Goal: Task Accomplishment & Management: Manage account settings

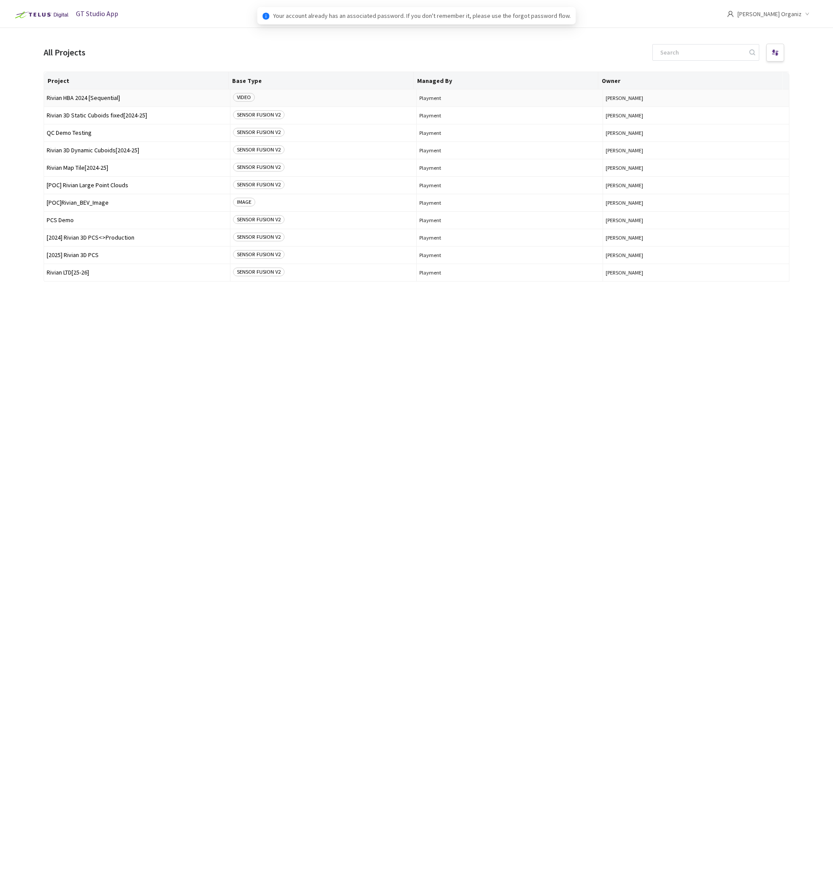
click at [189, 96] on span "Rivian HBA 2024 [Sequential]" at bounding box center [137, 98] width 181 height 7
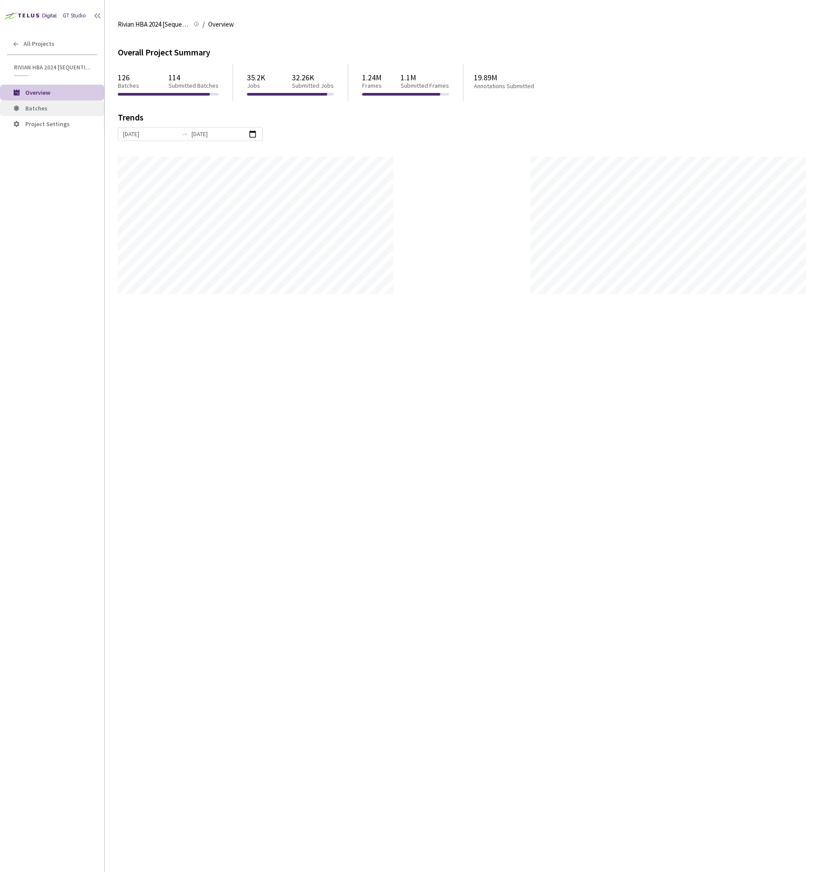
scroll to position [872, 833]
click at [47, 109] on span "Batches" at bounding box center [61, 108] width 72 height 7
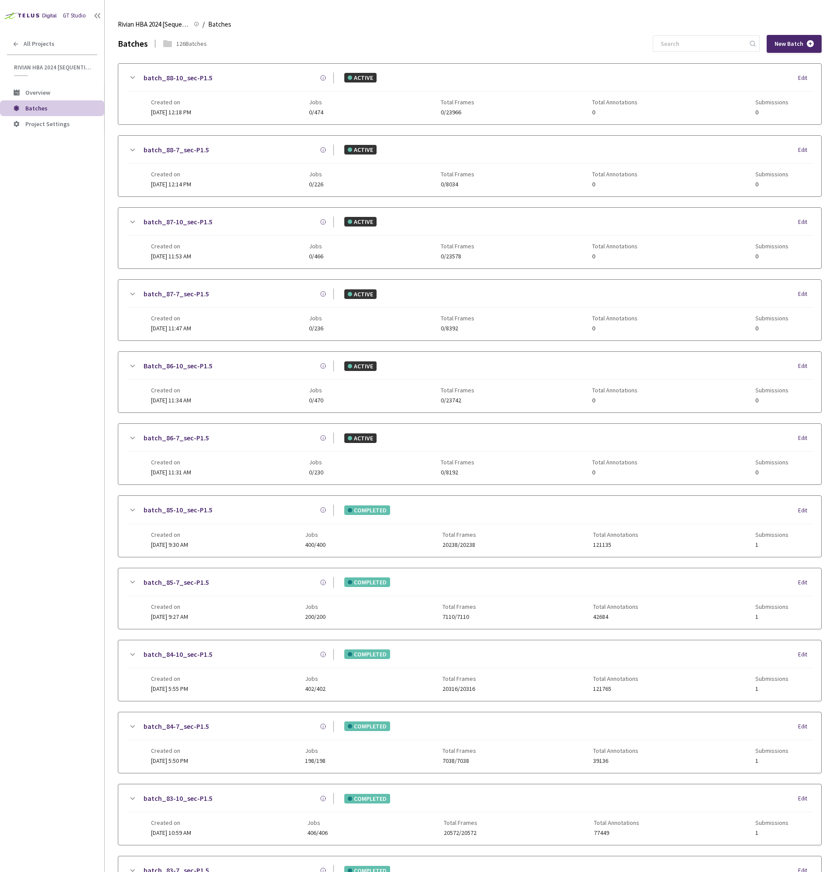
click at [82, 340] on div "GT Studio All Projects Rivian HBA 2024 [Sequential] Rivian HBA 2024 [Sequential…" at bounding box center [52, 410] width 104 height 820
click at [81, 342] on div "GT Studio All Projects Rivian HBA 2024 [Sequential] Rivian HBA 2024 [Sequential…" at bounding box center [52, 410] width 104 height 820
click at [160, 582] on link "batch_85-7_sec-P1.5" at bounding box center [176, 582] width 65 height 11
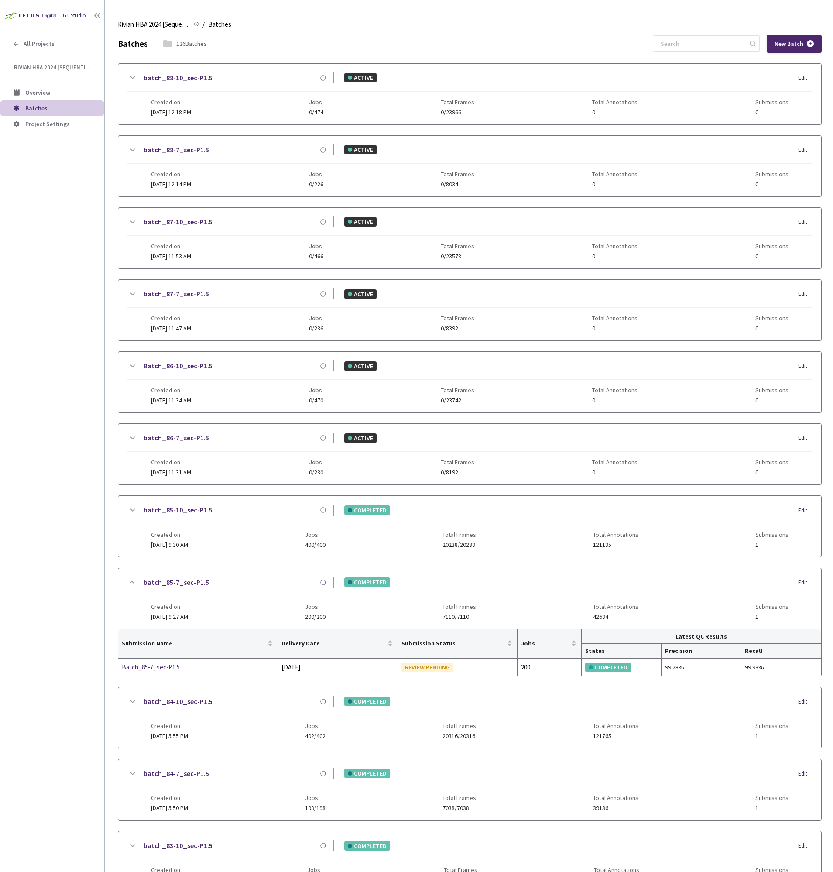
click at [196, 511] on link "batch_85-10_sec-P1.5" at bounding box center [178, 510] width 69 height 11
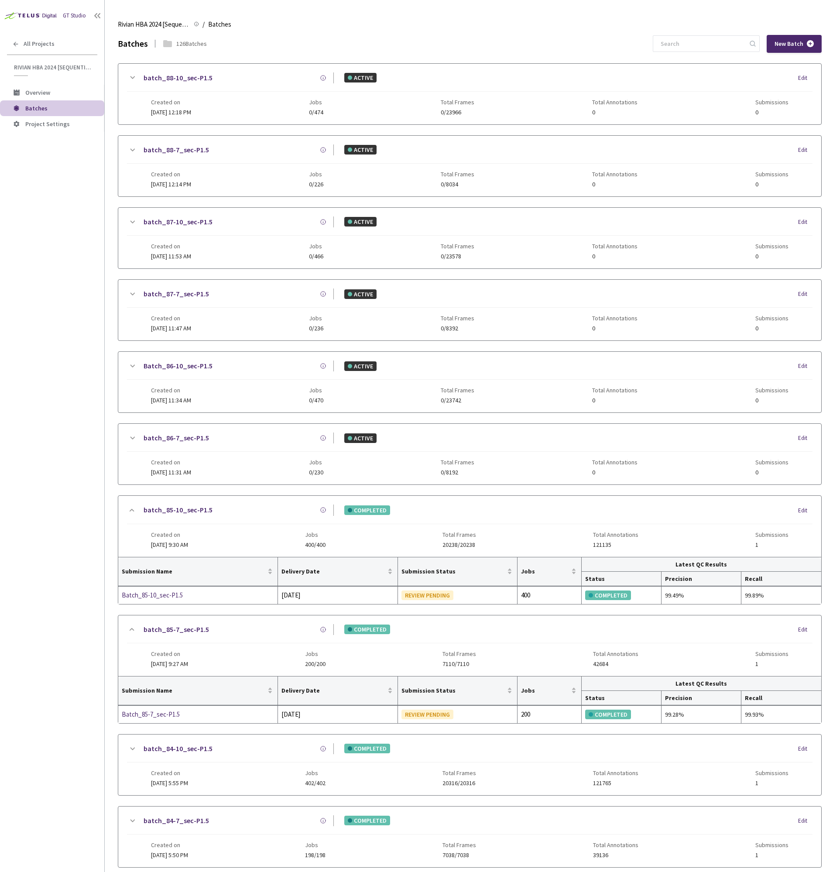
click at [93, 551] on div "GT Studio All Projects Rivian HBA 2024 [Sequential] Rivian HBA 2024 [Sequential…" at bounding box center [52, 410] width 104 height 820
click at [71, 443] on div "GT Studio All Projects Rivian HBA 2024 [Sequential] Rivian HBA 2024 [Sequential…" at bounding box center [52, 410] width 104 height 820
click at [38, 313] on div "GT Studio All Projects Rivian HBA 2024 [Sequential] Rivian HBA 2024 [Sequential…" at bounding box center [52, 410] width 104 height 820
click at [51, 315] on div "GT Studio All Projects Rivian HBA 2024 [Sequential] Rivian HBA 2024 [Sequential…" at bounding box center [52, 410] width 104 height 820
click at [51, 316] on div "GT Studio All Projects Rivian HBA 2024 [Sequential] Rivian HBA 2024 [Sequential…" at bounding box center [52, 410] width 104 height 820
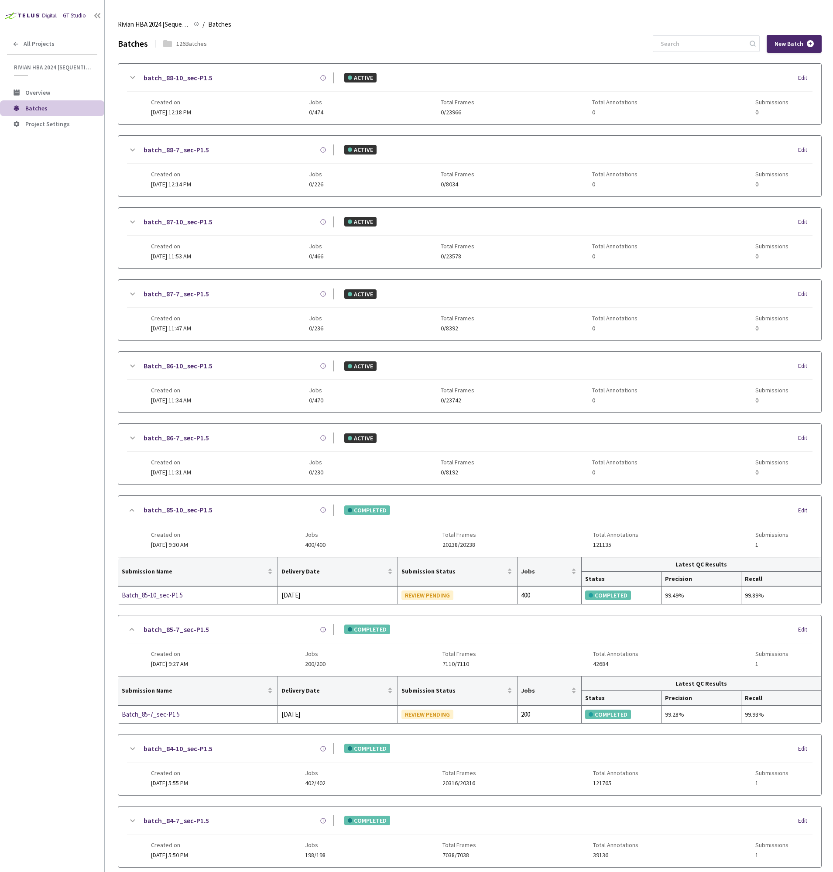
click at [53, 312] on div "GT Studio All Projects Rivian HBA 2024 [Sequential] Rivian HBA 2024 [Sequential…" at bounding box center [52, 410] width 104 height 820
click at [54, 309] on div "GT Studio All Projects Rivian HBA 2024 [Sequential] Rivian HBA 2024 [Sequential…" at bounding box center [52, 410] width 104 height 820
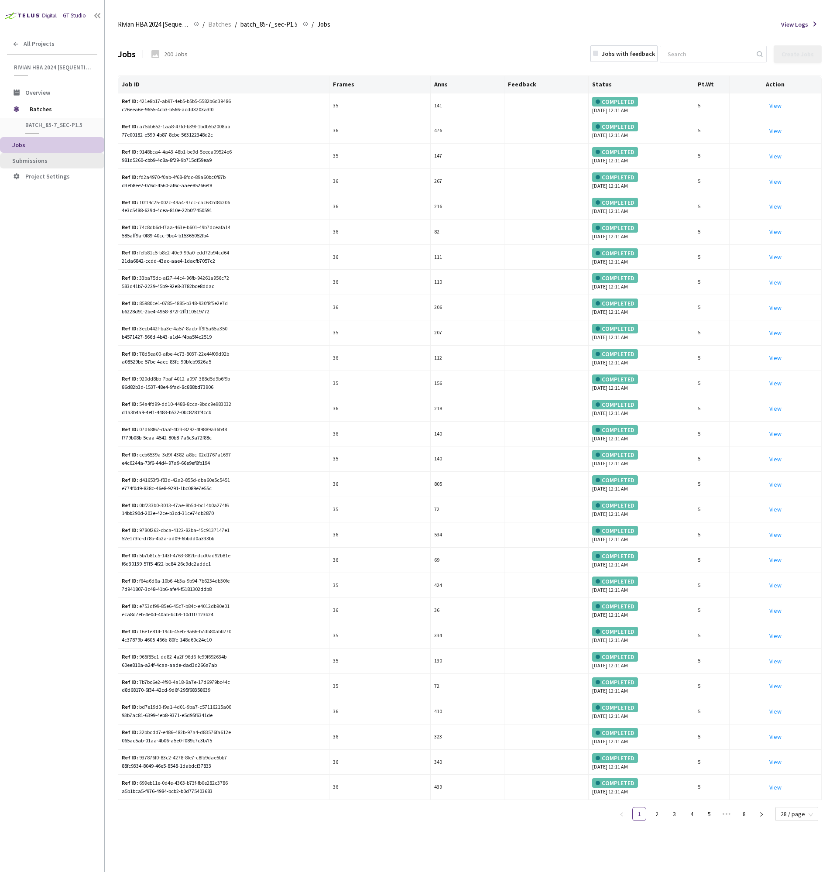
click at [67, 155] on li "Submissions" at bounding box center [52, 161] width 104 height 16
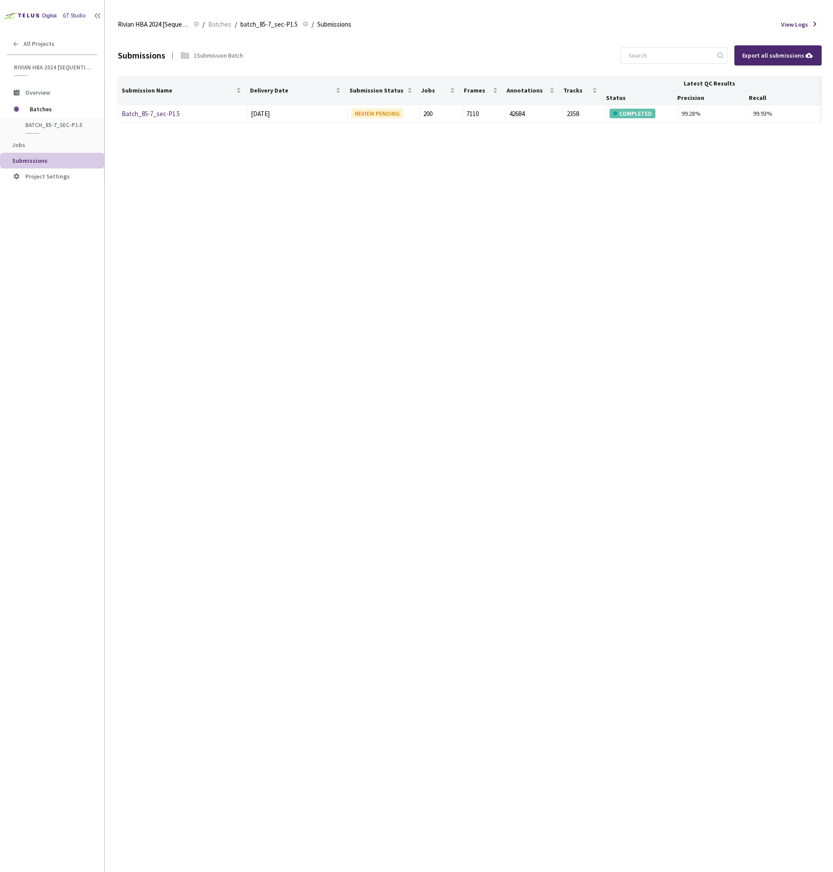
click at [56, 261] on div "GT Studio All Projects Rivian HBA 2024 [Sequential] Rivian HBA 2024 [Sequential…" at bounding box center [52, 410] width 104 height 820
click at [177, 112] on link "Batch_85-7_sec-P1.5" at bounding box center [151, 114] width 58 height 8
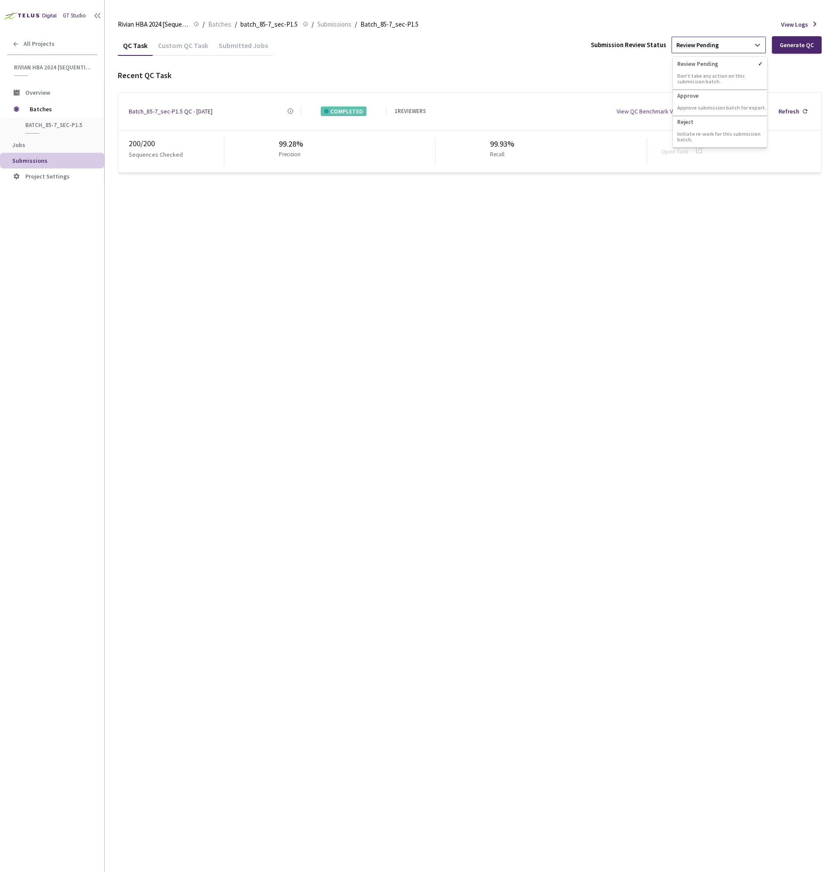
click at [697, 47] on div "Review Pending" at bounding box center [697, 45] width 42 height 8
click at [700, 95] on p "Approve" at bounding box center [720, 94] width 94 height 9
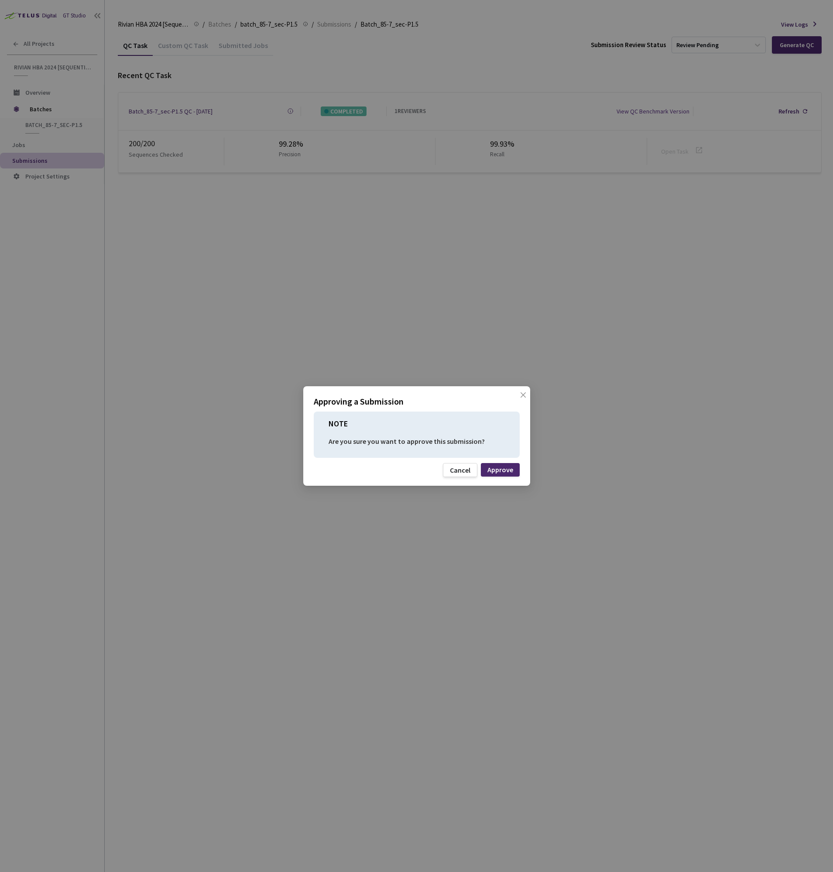
click at [544, 42] on div "Approving a Submission NOTE Are you sure you want to approve this submission? C…" at bounding box center [416, 436] width 833 height 872
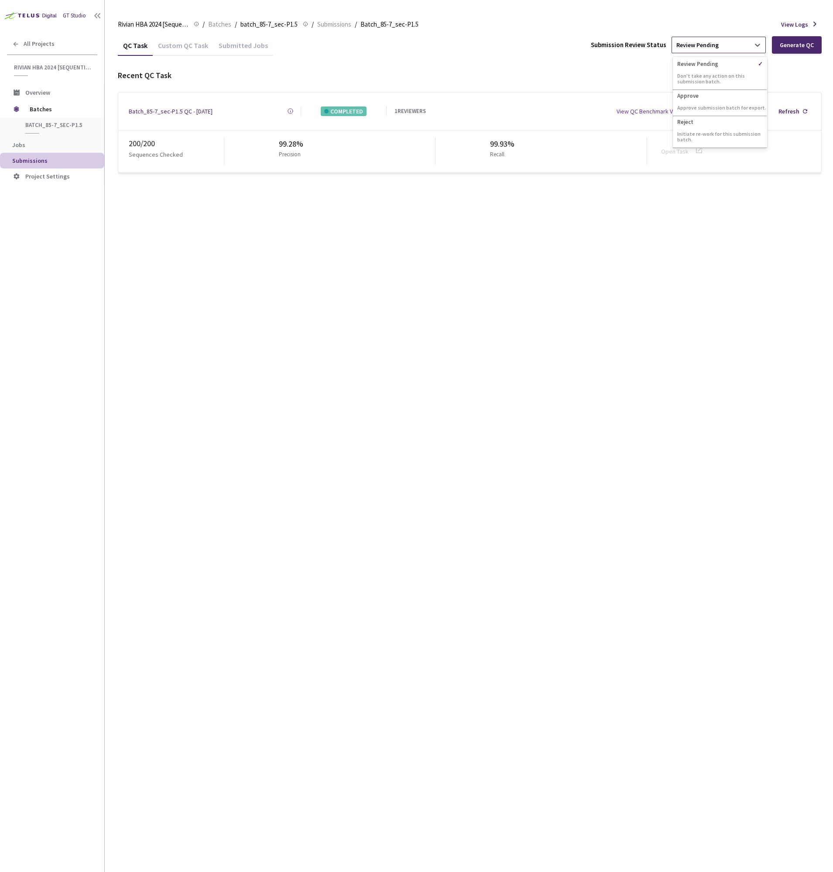
click at [715, 40] on div "Review Pending" at bounding box center [711, 45] width 78 height 15
click at [698, 105] on p "Approve submission batch for export." at bounding box center [720, 108] width 94 height 6
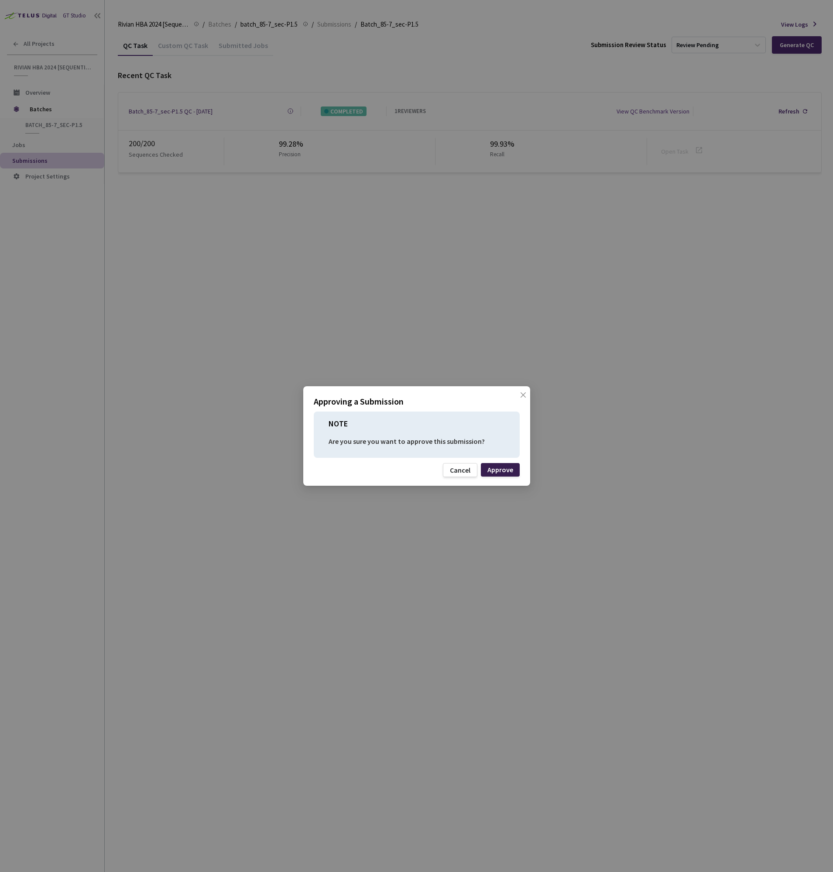
click at [510, 470] on div "Approve" at bounding box center [500, 469] width 26 height 7
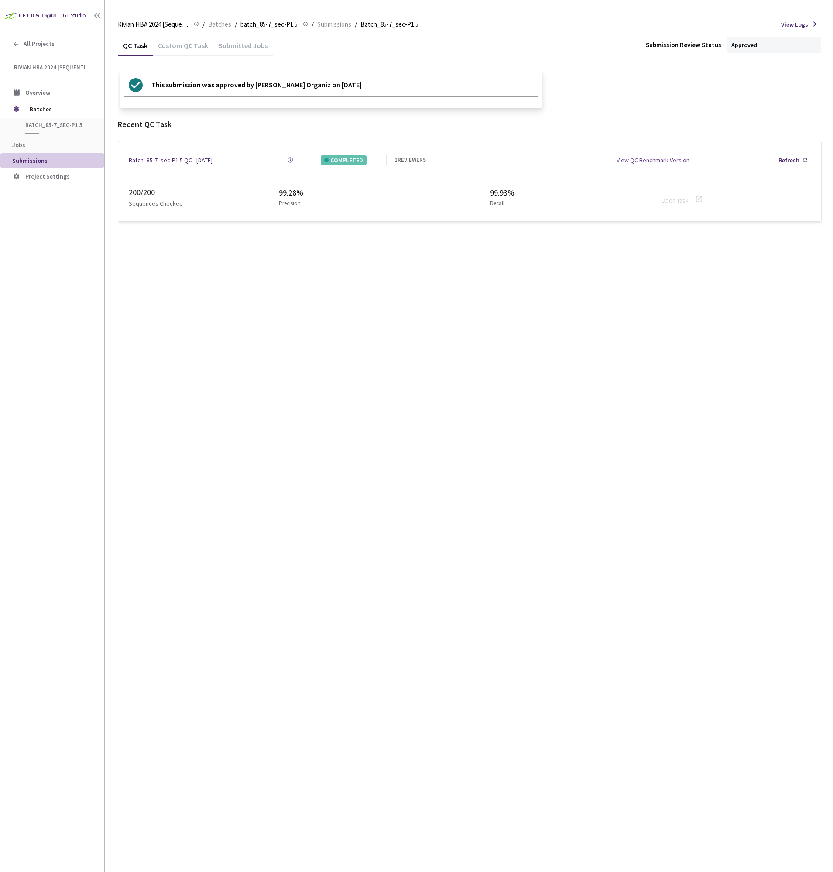
click at [262, 316] on div "QC Task Custom QC Task Submitted Jobs Submission Review Status Approved This su…" at bounding box center [470, 453] width 704 height 837
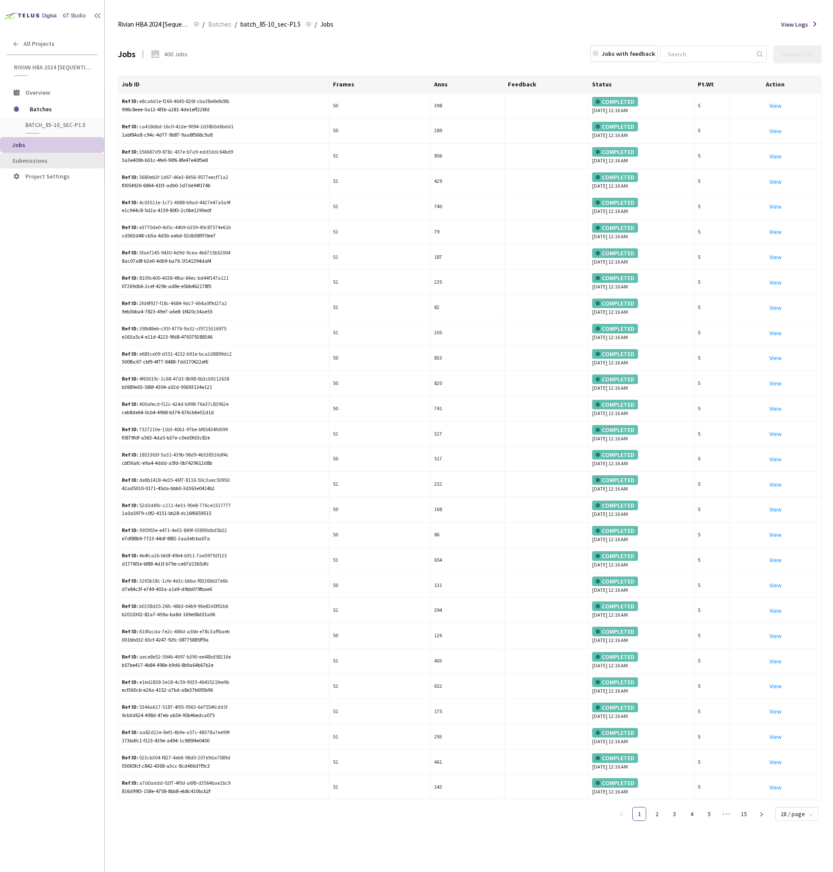
click at [33, 166] on li "Submissions" at bounding box center [52, 161] width 104 height 16
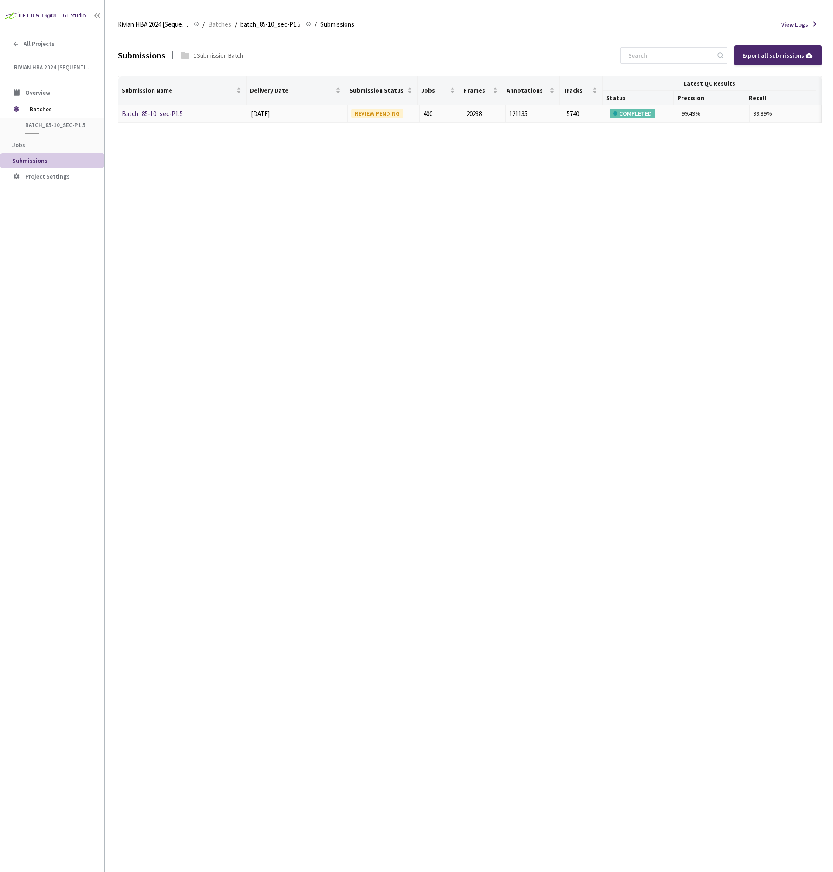
click at [154, 111] on link "Batch_85-10_sec-P1.5" at bounding box center [152, 114] width 61 height 8
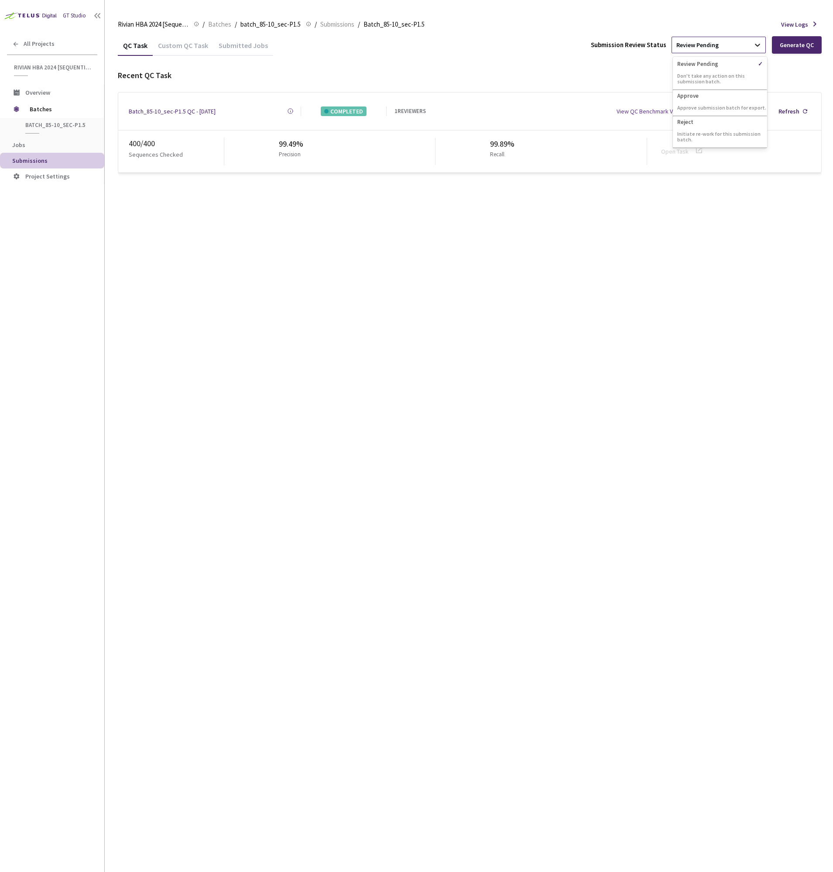
click at [753, 49] on div at bounding box center [758, 45] width 16 height 16
click at [717, 105] on p "Approve submission batch for export." at bounding box center [720, 108] width 94 height 6
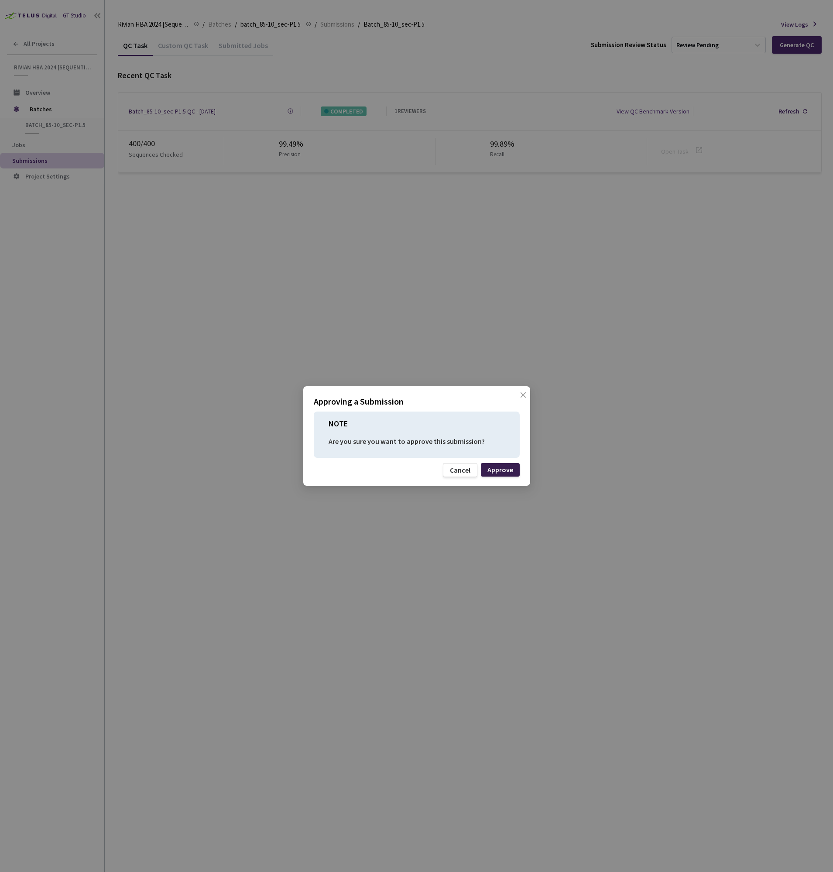
click at [506, 467] on div "Approve" at bounding box center [500, 469] width 26 height 7
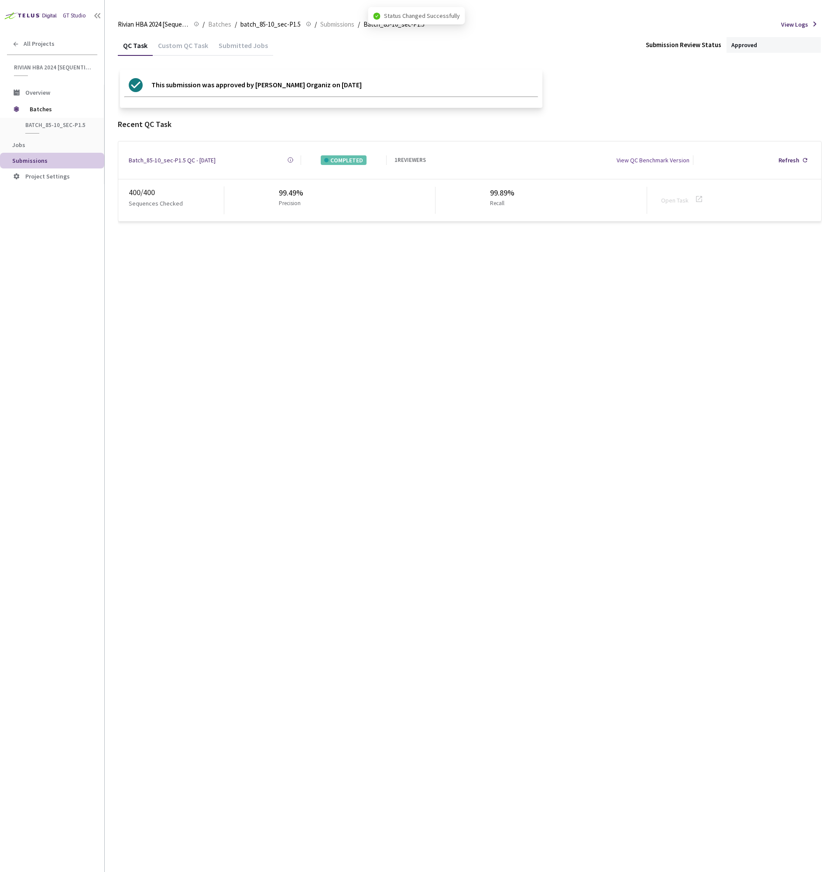
click at [604, 55] on div "QC Task Custom QC Task Submitted Jobs Submission Review Status Approved" at bounding box center [470, 45] width 704 height 21
